Goal: Task Accomplishment & Management: Use online tool/utility

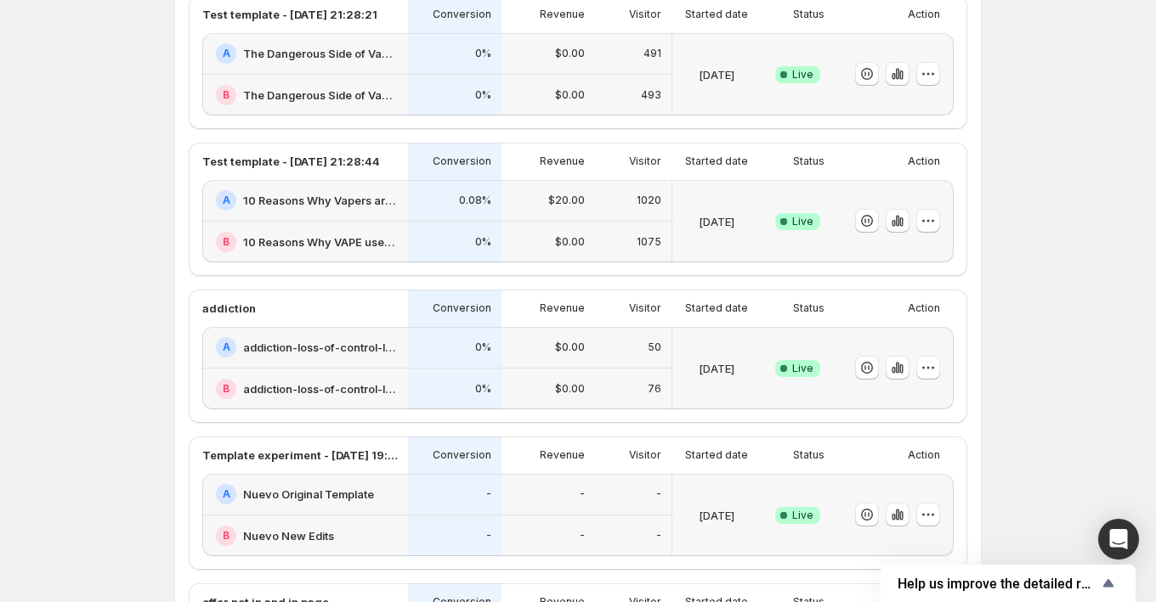
scroll to position [156, 0]
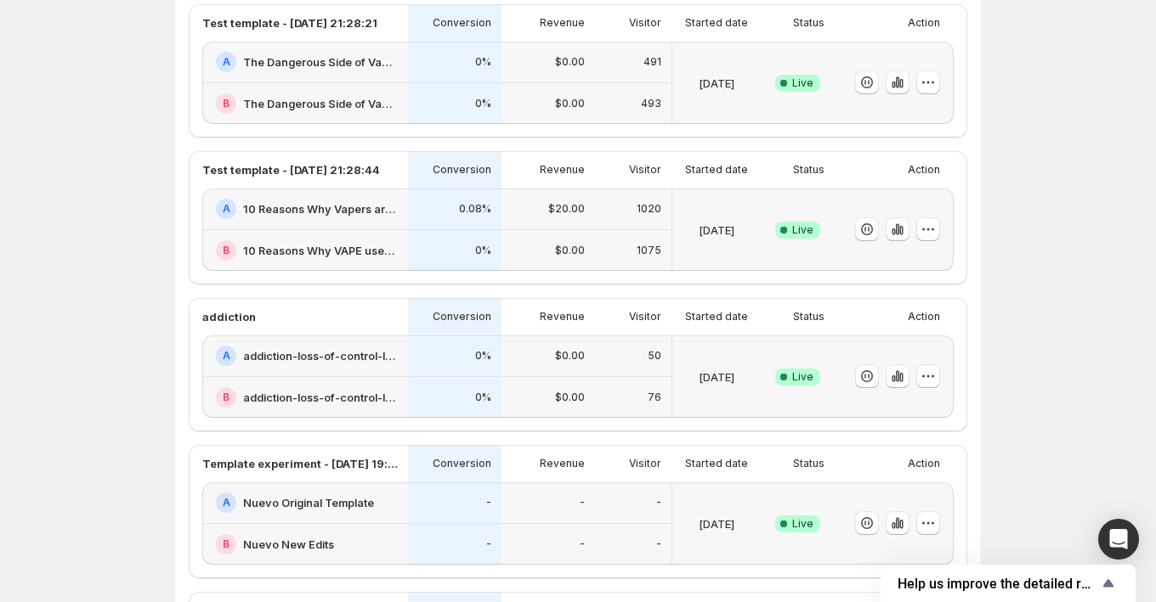
click at [408, 230] on div "0%" at bounding box center [454, 251] width 93 height 42
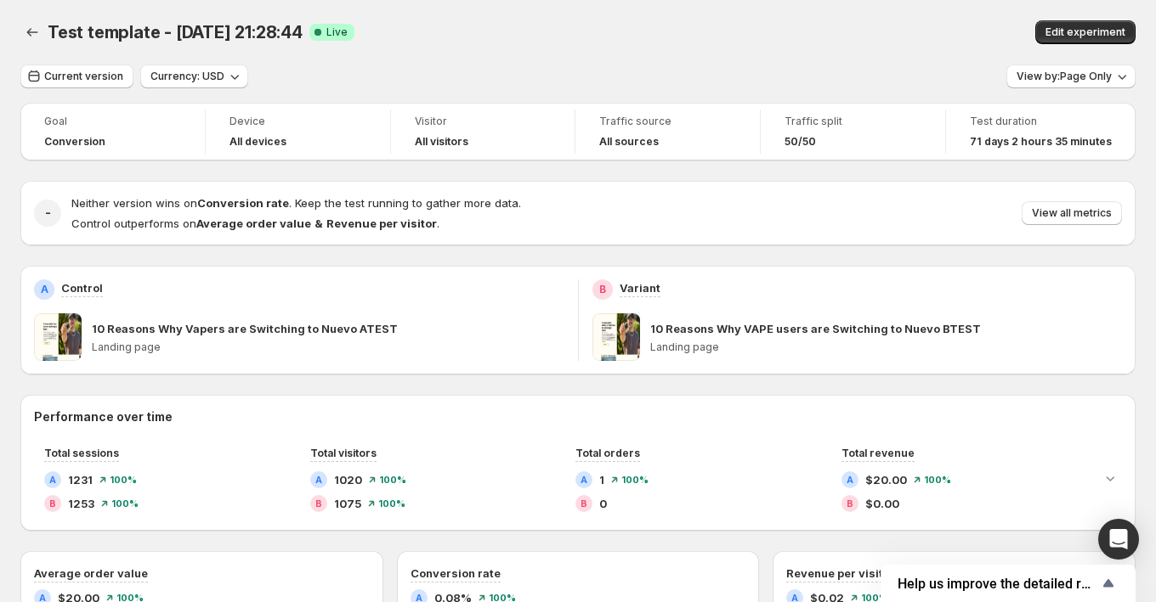
click at [618, 339] on span at bounding box center [616, 338] width 48 height 48
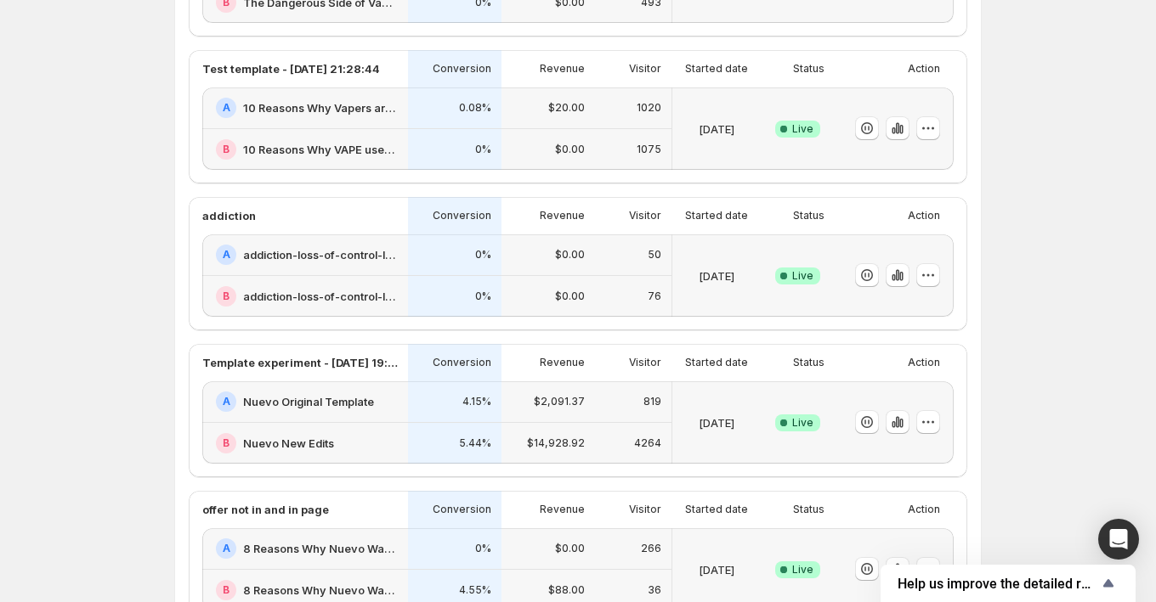
scroll to position [193, 0]
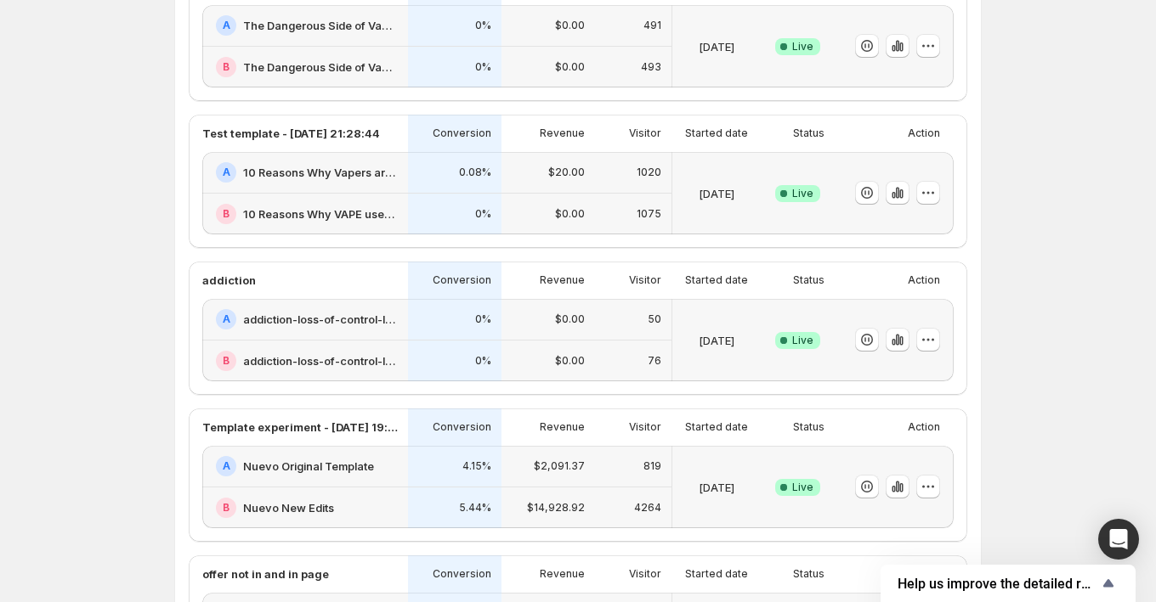
click at [401, 172] on div "A 10 Reasons Why Vapers are Switching to Nuevo ATEST" at bounding box center [305, 173] width 206 height 42
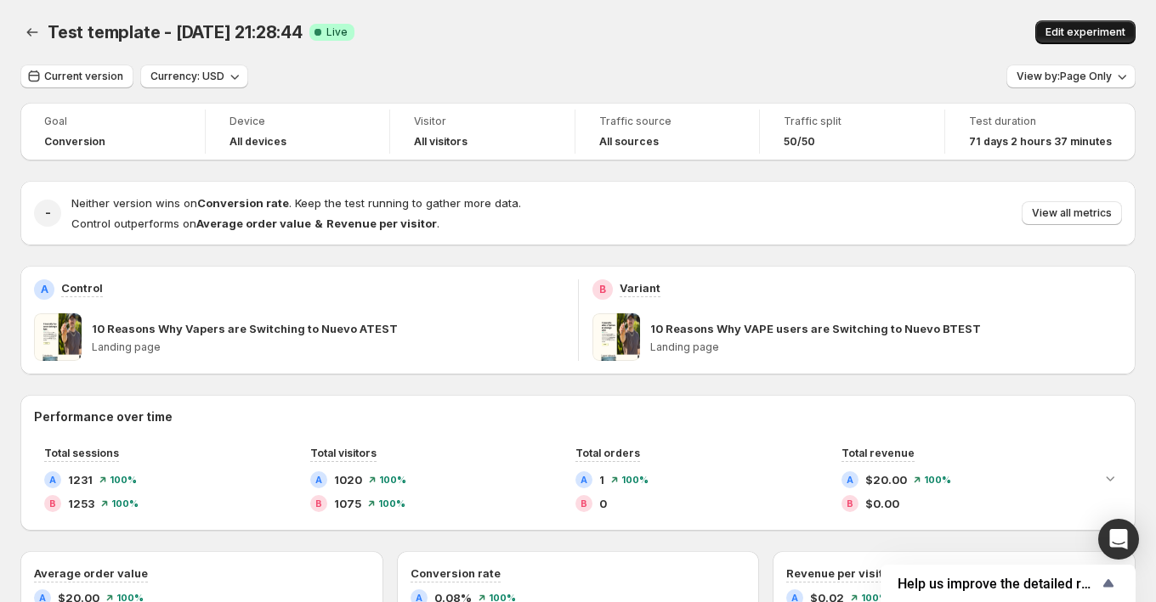
click at [1077, 41] on button "Edit experiment" at bounding box center [1085, 32] width 100 height 24
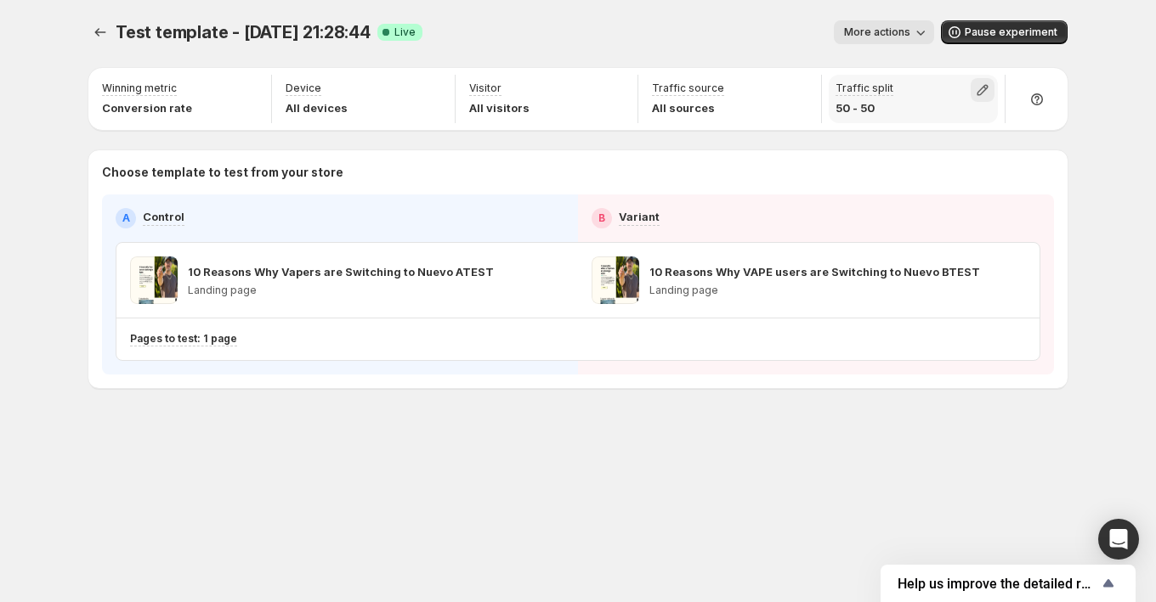
click at [982, 88] on icon "button" at bounding box center [982, 90] width 17 height 17
drag, startPoint x: 981, startPoint y: 126, endPoint x: 890, endPoint y: 122, distance: 91.8
type input "**"
click at [890, 122] on input "range" at bounding box center [982, 127] width 245 height 24
click at [760, 33] on div "More actions" at bounding box center [685, 32] width 498 height 24
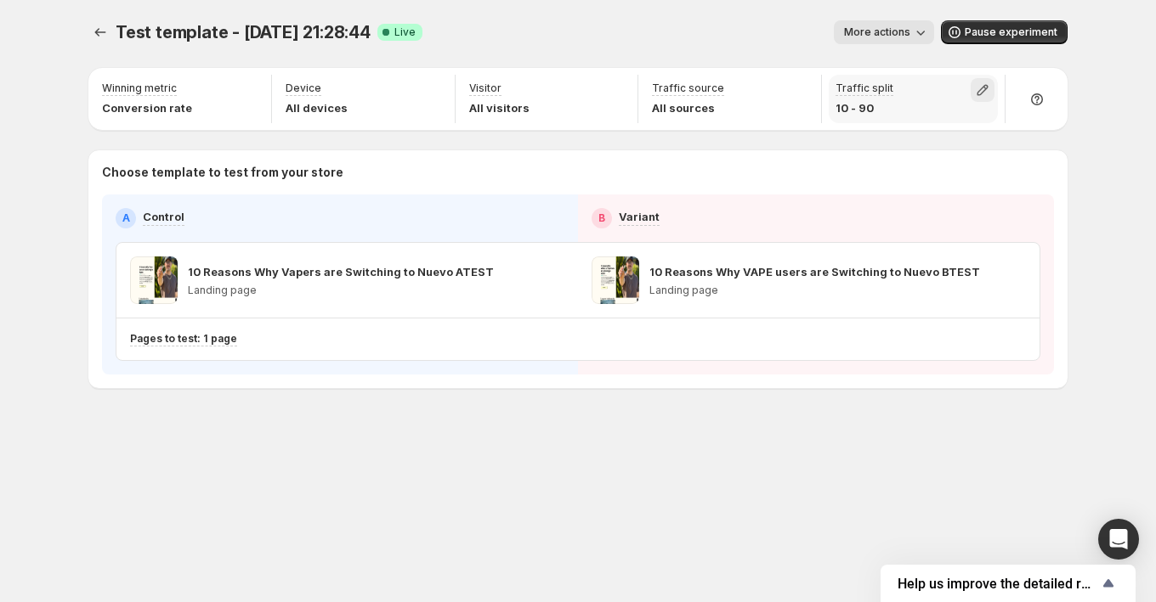
click at [985, 91] on icon "button" at bounding box center [982, 90] width 17 height 17
drag, startPoint x: 891, startPoint y: 125, endPoint x: 676, endPoint y: 93, distance: 217.4
type input "*"
click at [860, 115] on input "range" at bounding box center [982, 127] width 245 height 24
click at [647, 21] on div "More actions" at bounding box center [685, 32] width 498 height 24
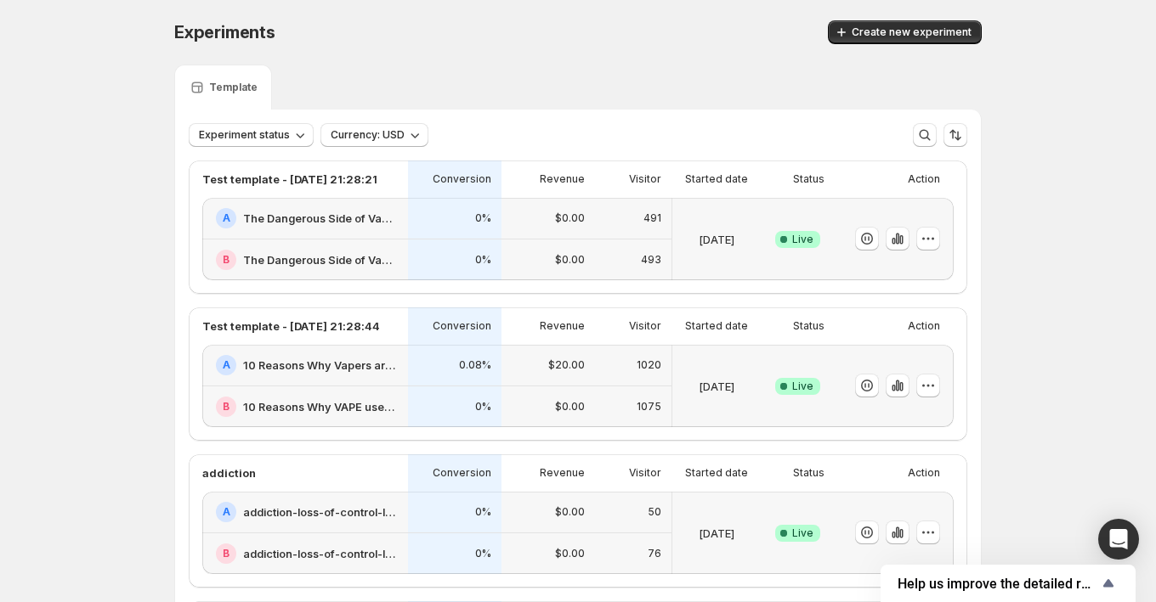
click at [709, 375] on div "[DATE]" at bounding box center [716, 386] width 75 height 62
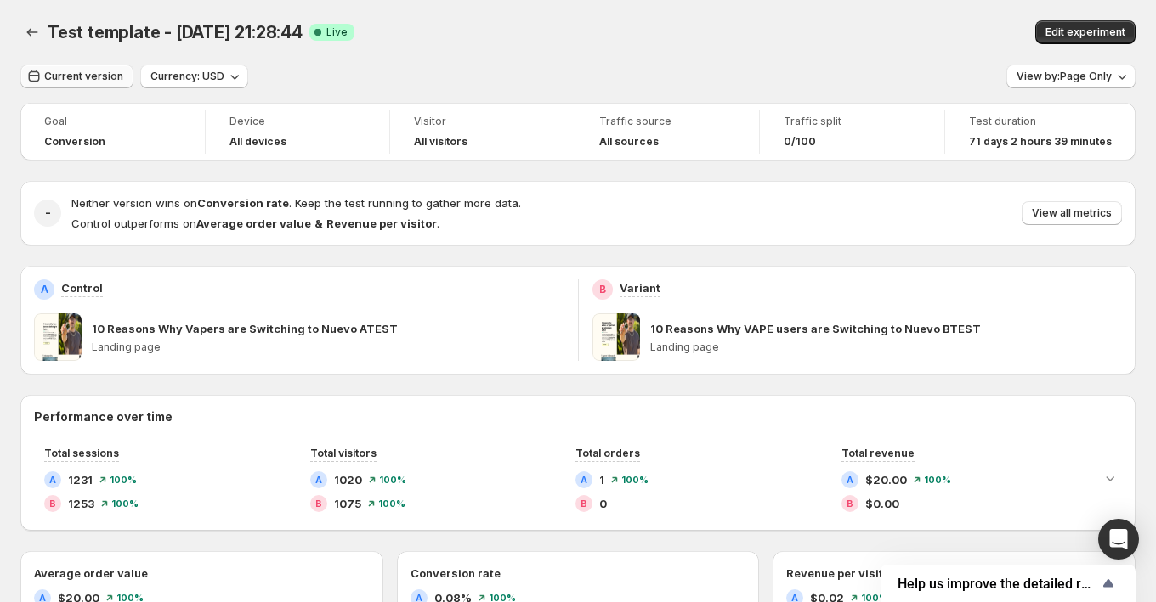
click at [98, 76] on span "Current version" at bounding box center [83, 77] width 79 height 14
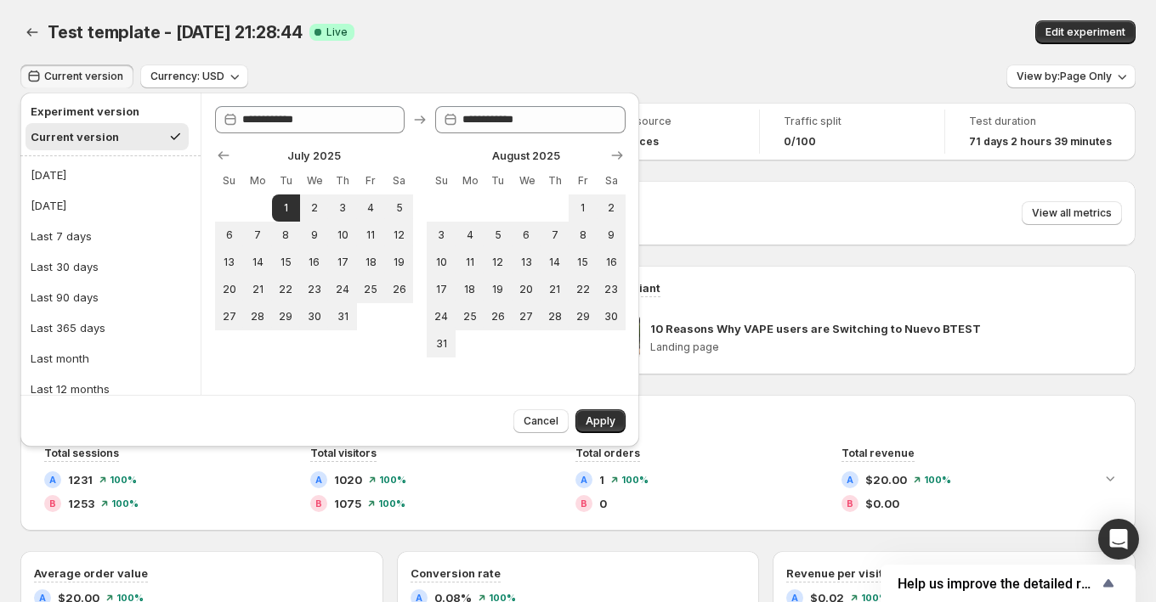
click at [322, 45] on div "Test template - Jul 1, 21:28:44. This page is ready Test template - Jul 1, 21:2…" at bounding box center [577, 32] width 1115 height 65
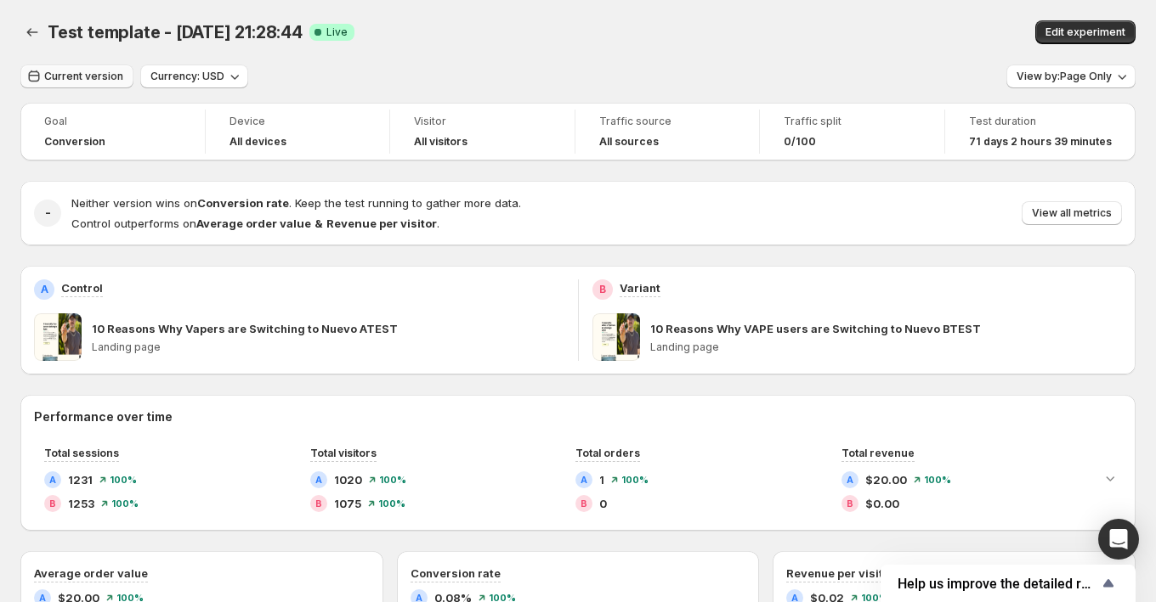
click at [84, 86] on button "Current version" at bounding box center [76, 77] width 113 height 24
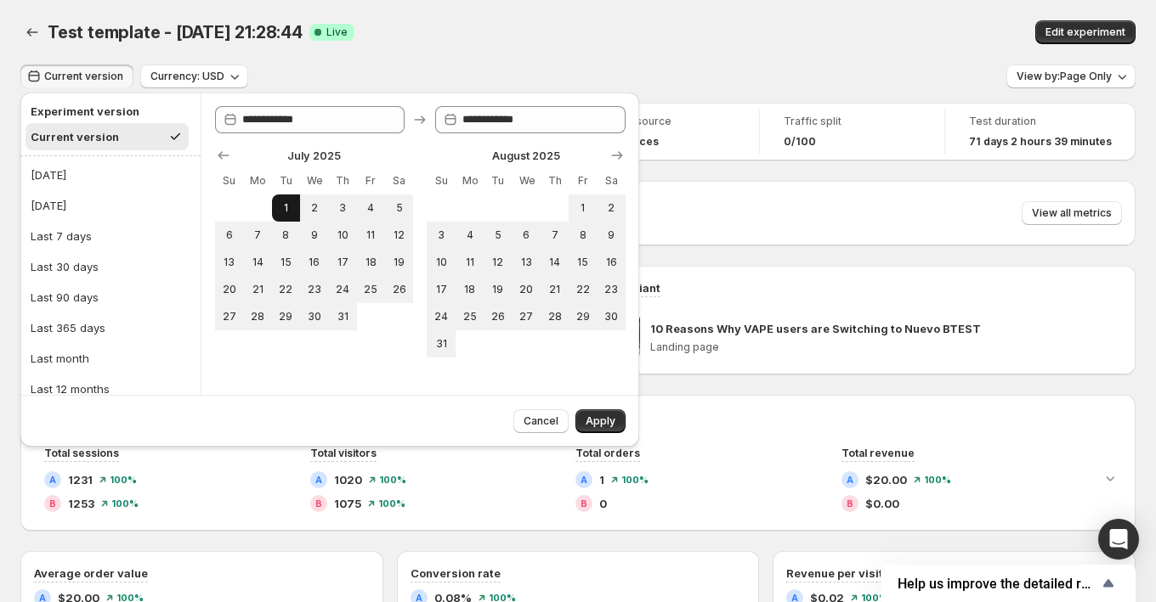
click at [282, 208] on span "1" at bounding box center [286, 208] width 14 height 14
click at [621, 157] on icon "Show next month, September 2025" at bounding box center [616, 155] width 17 height 17
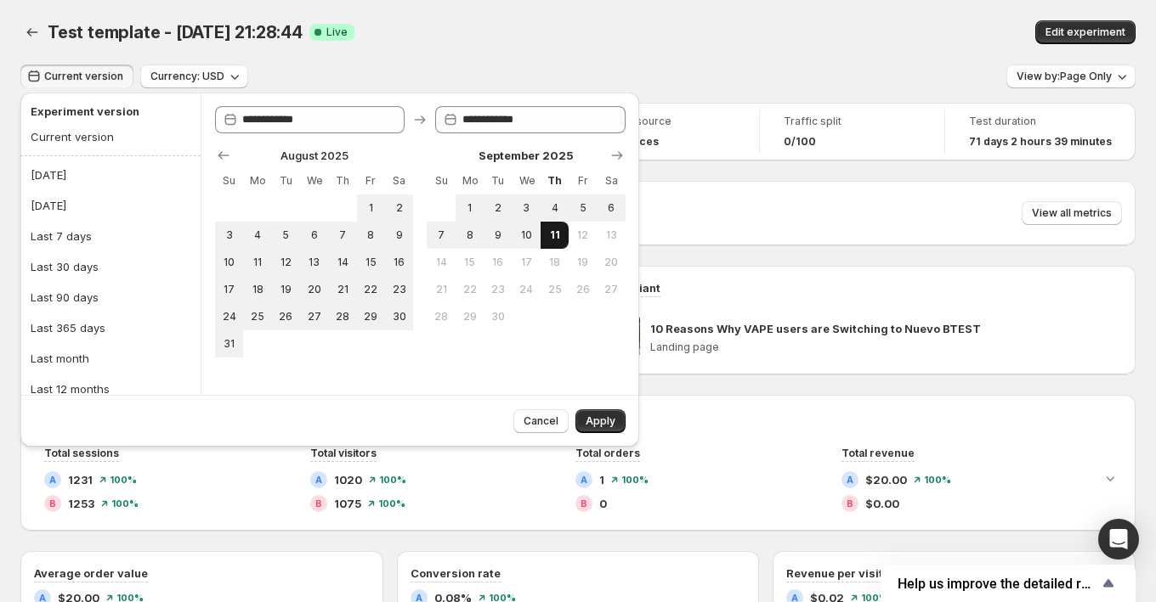
click at [562, 240] on button "11" at bounding box center [554, 235] width 28 height 27
type input "**********"
click at [591, 422] on span "Apply" at bounding box center [600, 422] width 30 height 14
